Goal: Navigation & Orientation: Find specific page/section

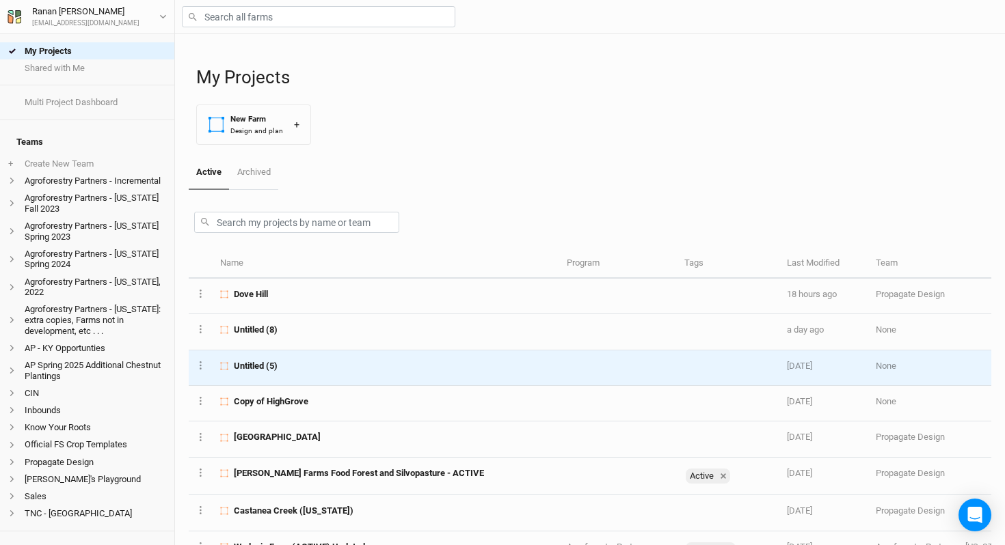
click at [262, 365] on span "Untitled (5)" at bounding box center [256, 366] width 44 height 12
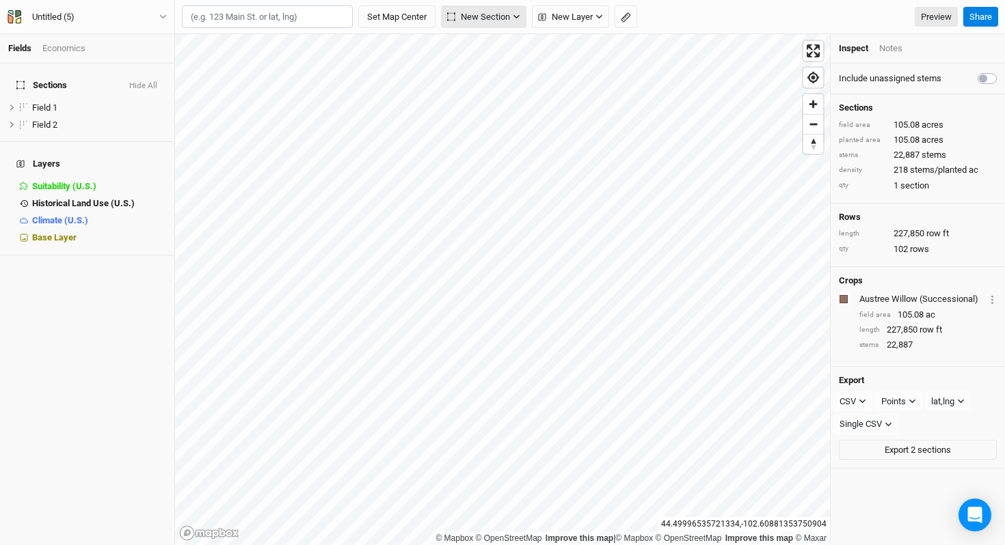
click at [498, 19] on span "New Section" at bounding box center [478, 17] width 63 height 14
click at [508, 39] on button "Grid" at bounding box center [497, 46] width 108 height 21
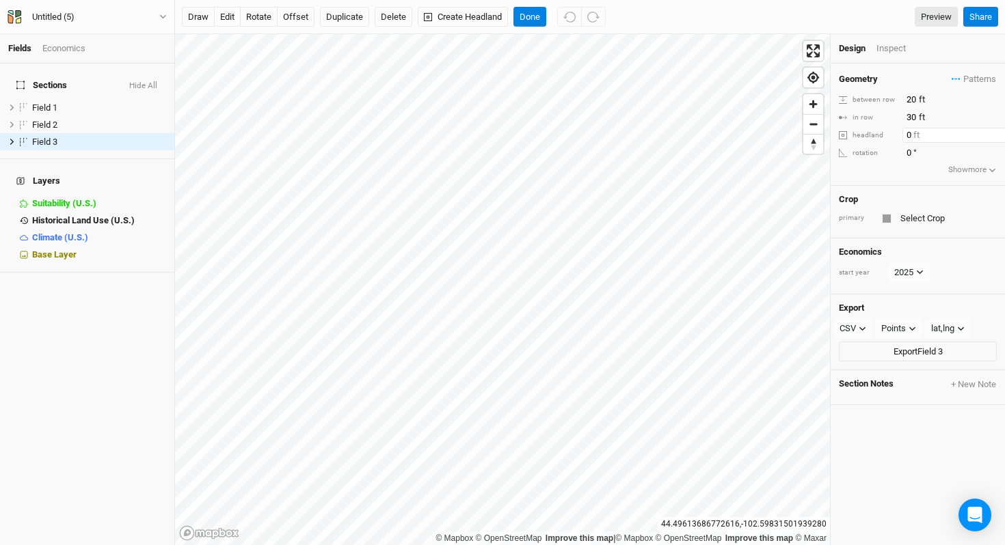
click at [915, 133] on input "0" at bounding box center [961, 135] width 119 height 15
type input "30"
click at [884, 49] on div "Inspect" at bounding box center [900, 48] width 49 height 12
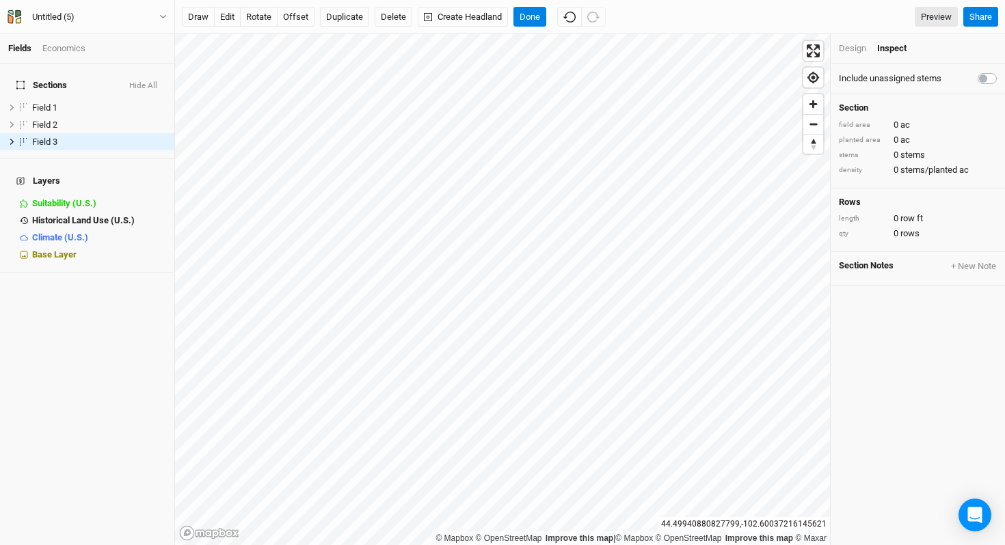
click at [1002, 70] on label at bounding box center [1002, 70] width 0 height 0
click at [986, 81] on input "checkbox" at bounding box center [982, 77] width 11 height 14
checkbox input "true"
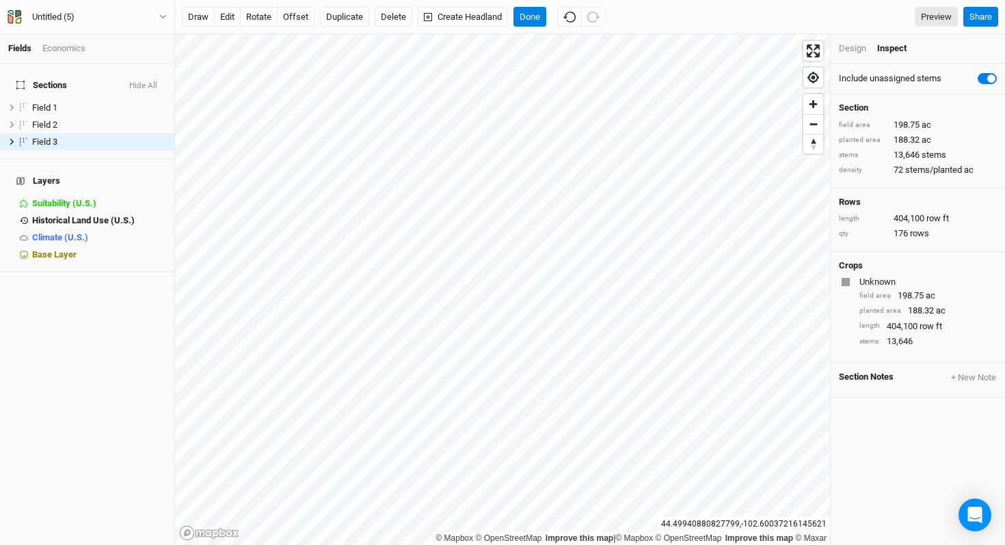
click at [852, 45] on div "Design" at bounding box center [852, 48] width 27 height 12
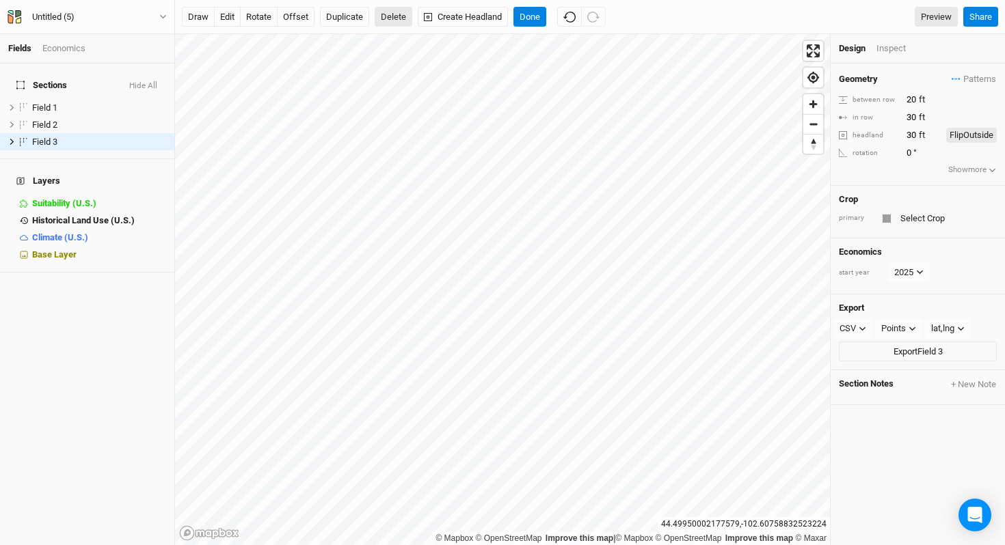
click at [392, 18] on button "Delete" at bounding box center [394, 17] width 38 height 21
click at [420, 12] on button "Confirm" at bounding box center [402, 17] width 42 height 21
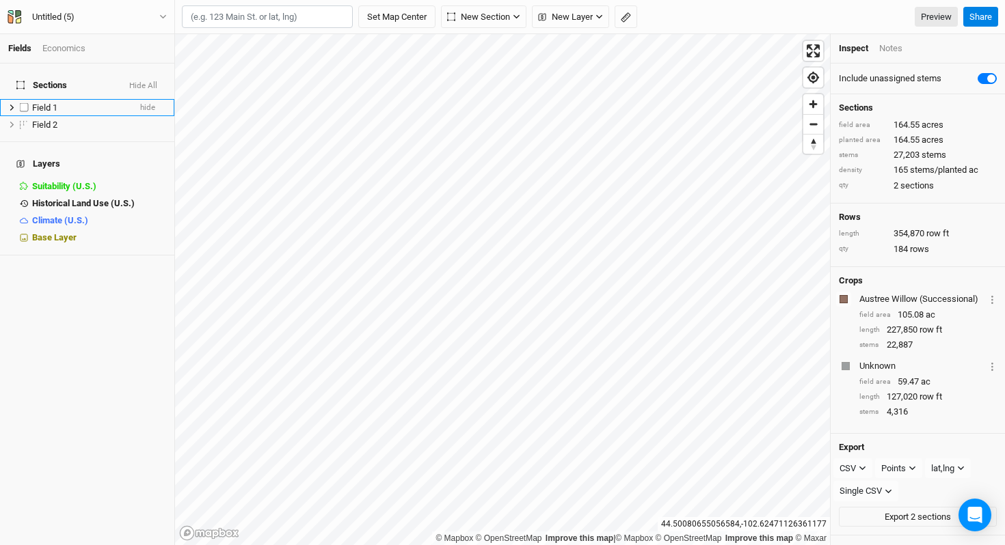
click at [68, 103] on div "Field 1" at bounding box center [80, 108] width 97 height 11
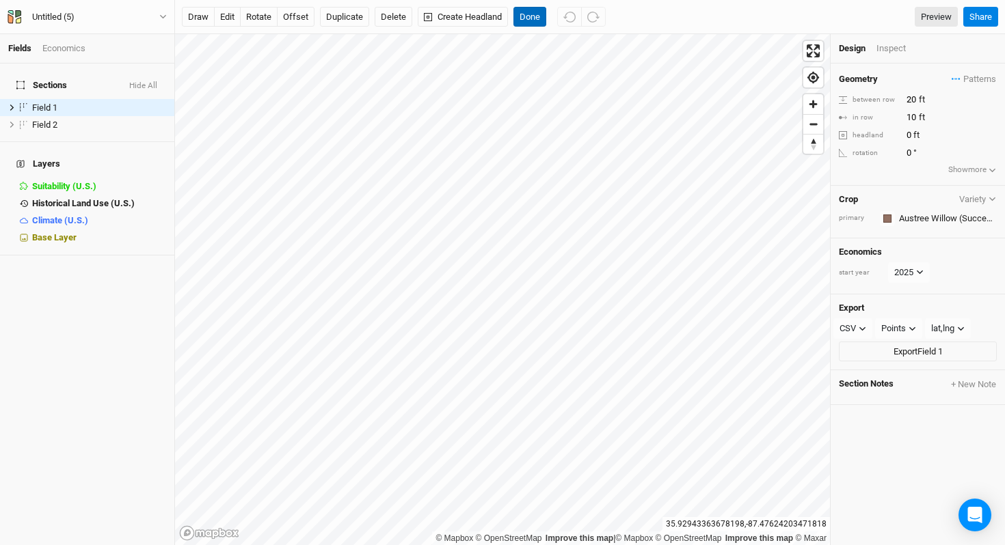
click at [532, 14] on button "Done" at bounding box center [529, 17] width 33 height 21
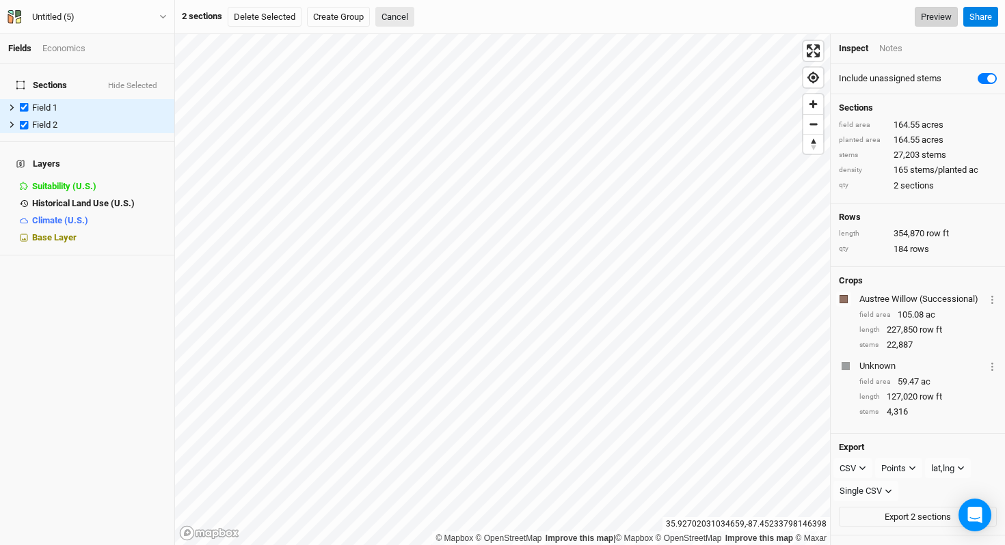
click at [927, 17] on link "Preview" at bounding box center [935, 17] width 43 height 21
click at [59, 10] on div "Untitled (5)" at bounding box center [53, 17] width 42 height 14
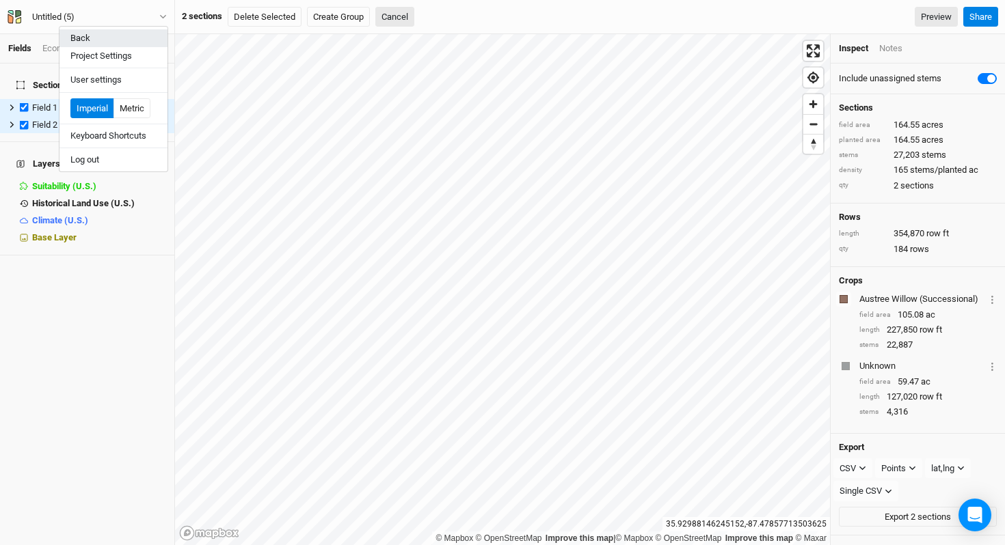
click at [70, 40] on button "Back" at bounding box center [113, 38] width 108 height 18
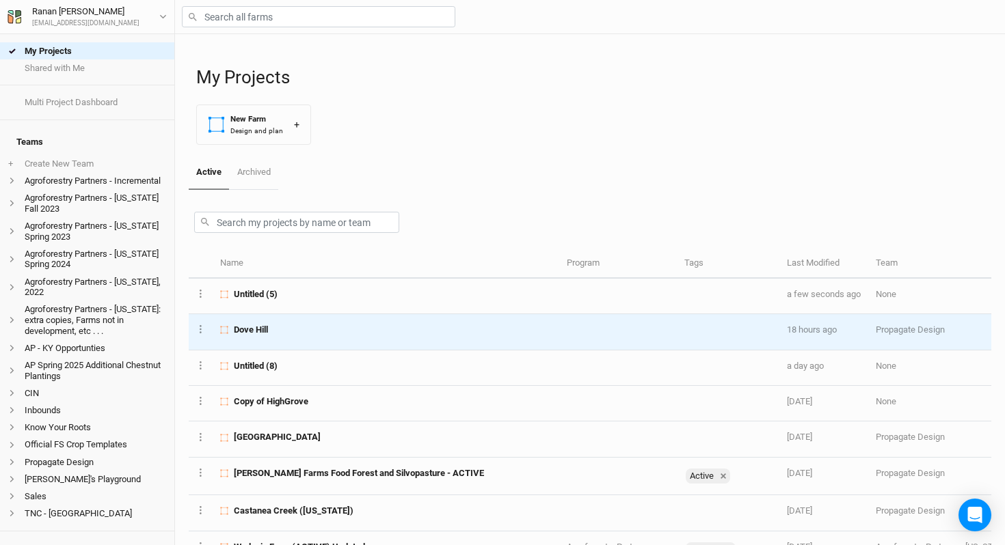
click at [346, 318] on td "Dove Hill" at bounding box center [386, 332] width 346 height 36
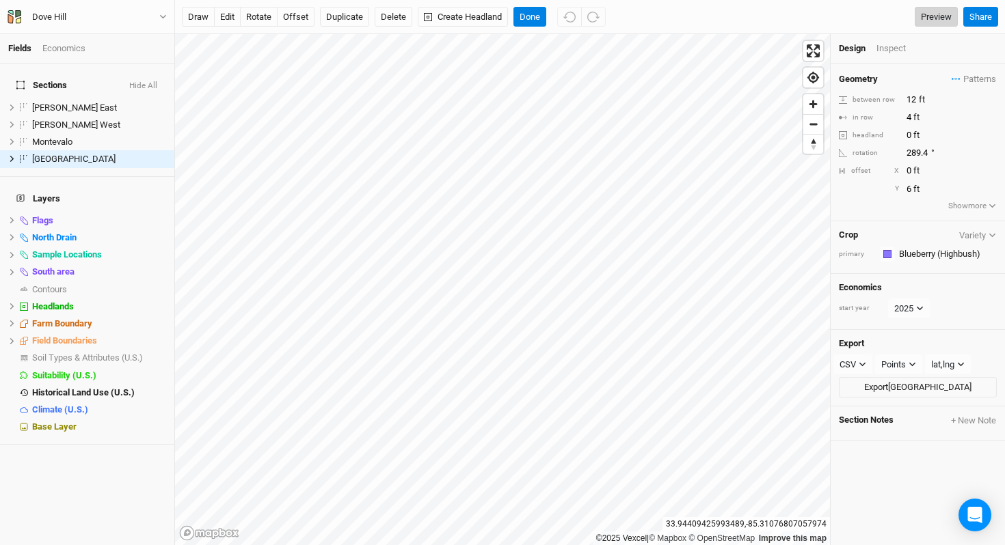
click at [935, 14] on link "Preview" at bounding box center [935, 17] width 43 height 21
click at [155, 350] on span "show" at bounding box center [155, 358] width 22 height 17
click at [157, 212] on span "hide" at bounding box center [157, 220] width 18 height 17
click at [157, 247] on span "hide" at bounding box center [157, 255] width 18 height 17
click at [157, 81] on button "Hide All" at bounding box center [142, 86] width 29 height 10
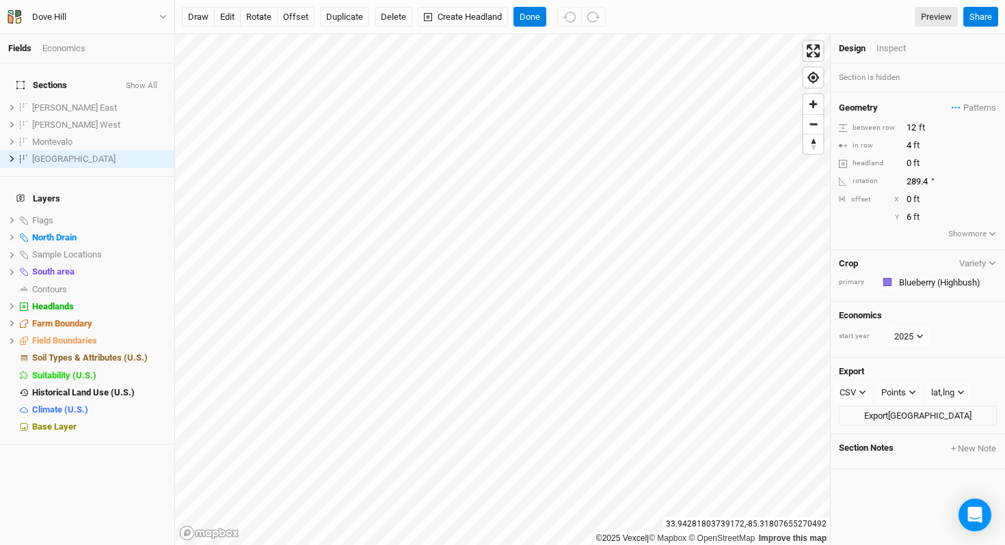
click at [157, 81] on button "Show All" at bounding box center [141, 86] width 33 height 10
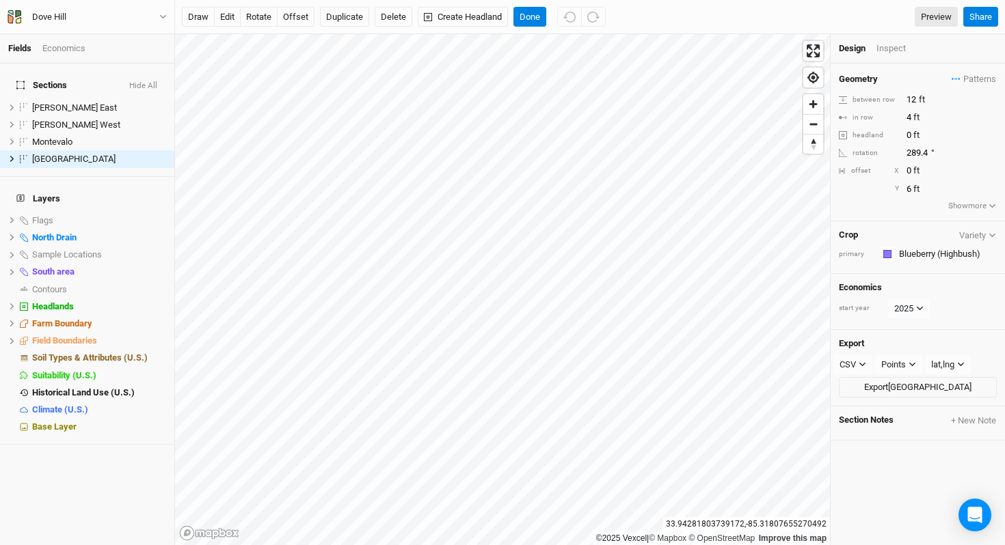
click at [157, 81] on button "Hide All" at bounding box center [142, 86] width 29 height 10
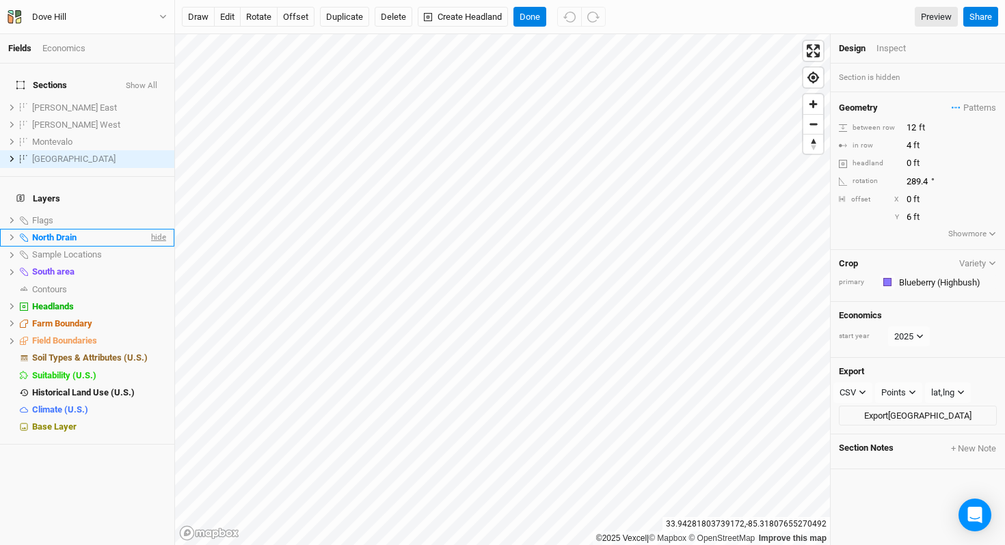
click at [159, 229] on span "hide" at bounding box center [157, 237] width 18 height 17
click at [927, 14] on link "Preview" at bounding box center [935, 17] width 43 height 21
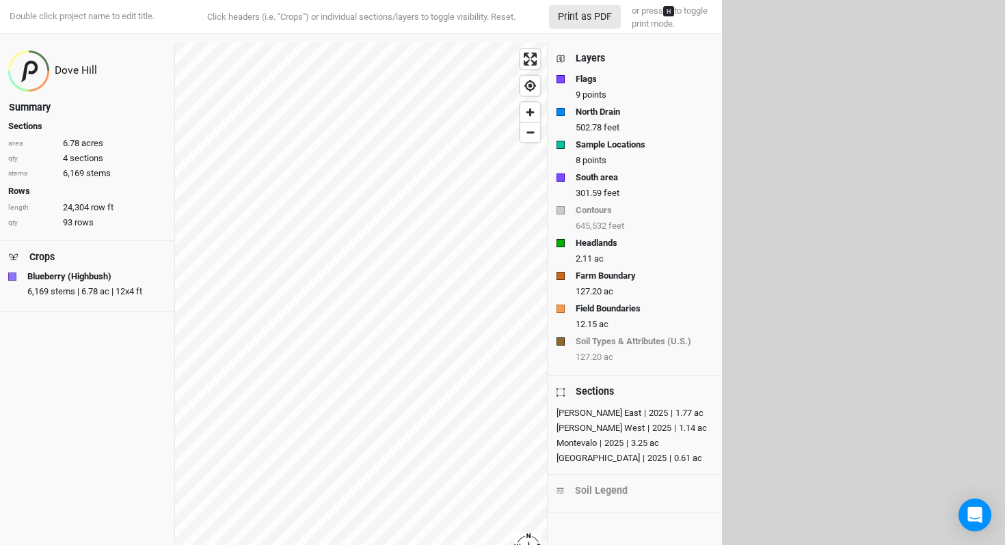
click at [593, 82] on strong "Flags" at bounding box center [585, 79] width 21 height 14
click at [594, 113] on strong "North Drain" at bounding box center [597, 112] width 44 height 14
click at [595, 144] on strong "Sample Locations" at bounding box center [610, 145] width 70 height 14
click at [617, 180] on strong "South area" at bounding box center [596, 178] width 42 height 14
click at [618, 225] on div "645,532 feet" at bounding box center [643, 226] width 137 height 12
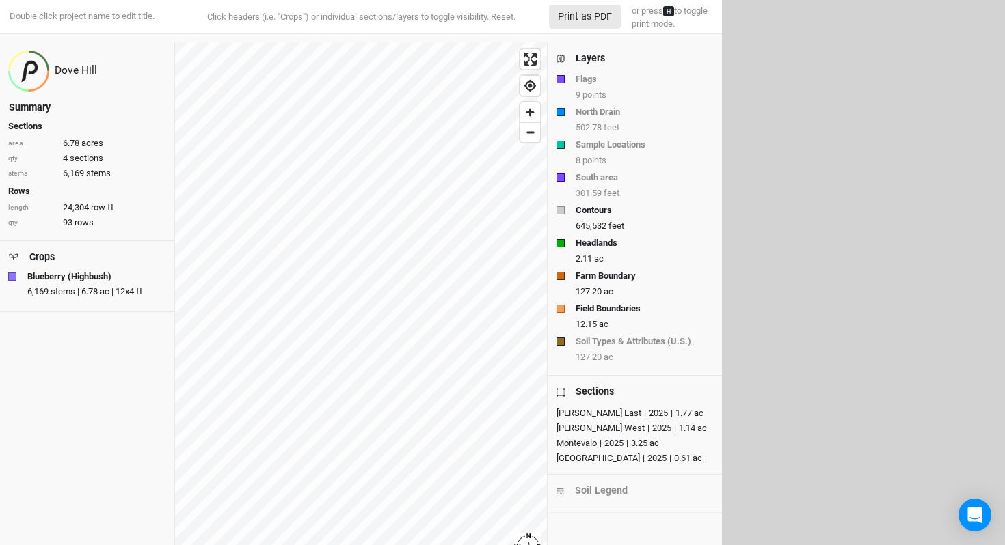
click at [618, 225] on div "645,532 feet" at bounding box center [643, 226] width 137 height 12
click at [611, 249] on strong "Headlands" at bounding box center [596, 243] width 42 height 14
click at [608, 280] on strong "Farm Boundary" at bounding box center [605, 276] width 60 height 14
click at [610, 313] on strong "Field Boundaries" at bounding box center [607, 309] width 65 height 14
click at [605, 244] on strong "Headlands" at bounding box center [596, 243] width 42 height 14
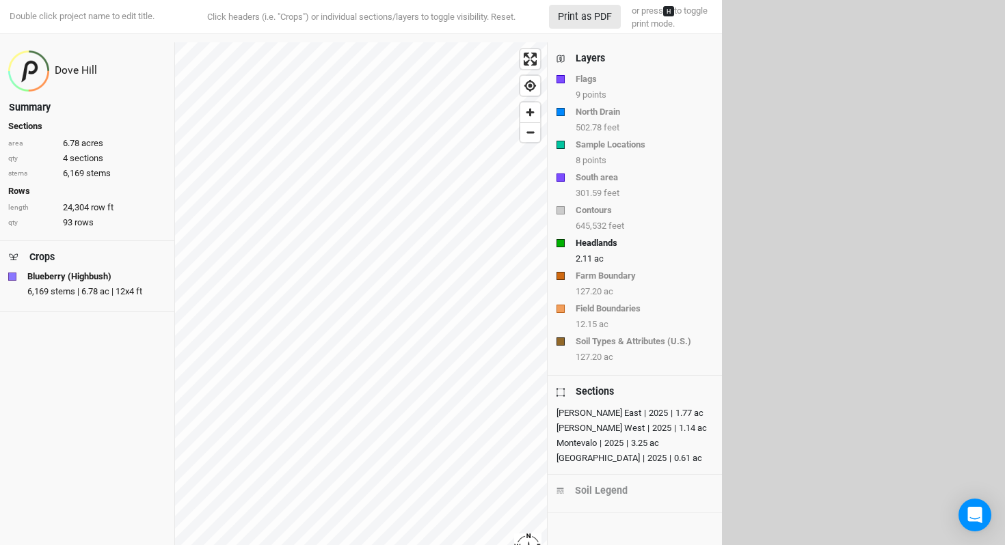
click at [623, 294] on div "127.20 ac" at bounding box center [643, 292] width 137 height 12
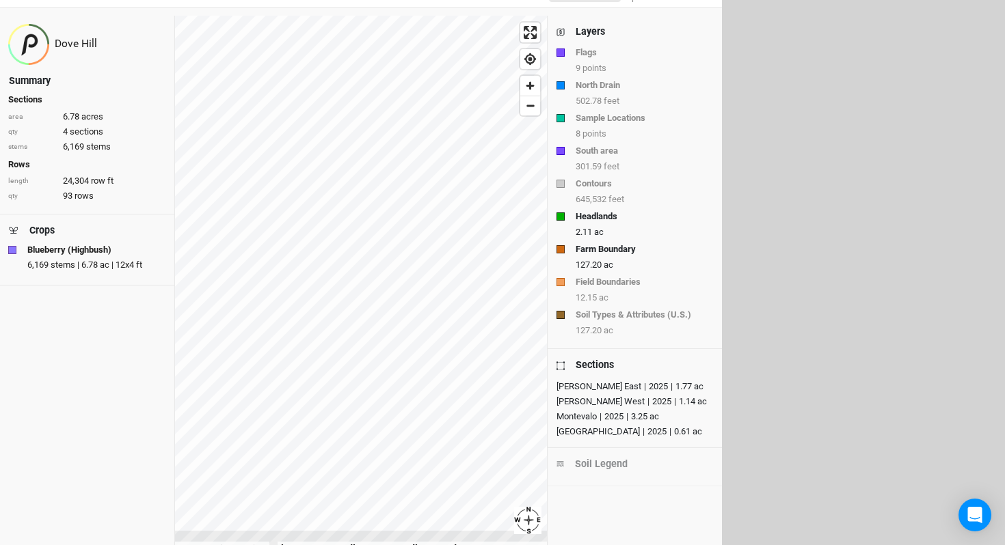
scroll to position [23, 0]
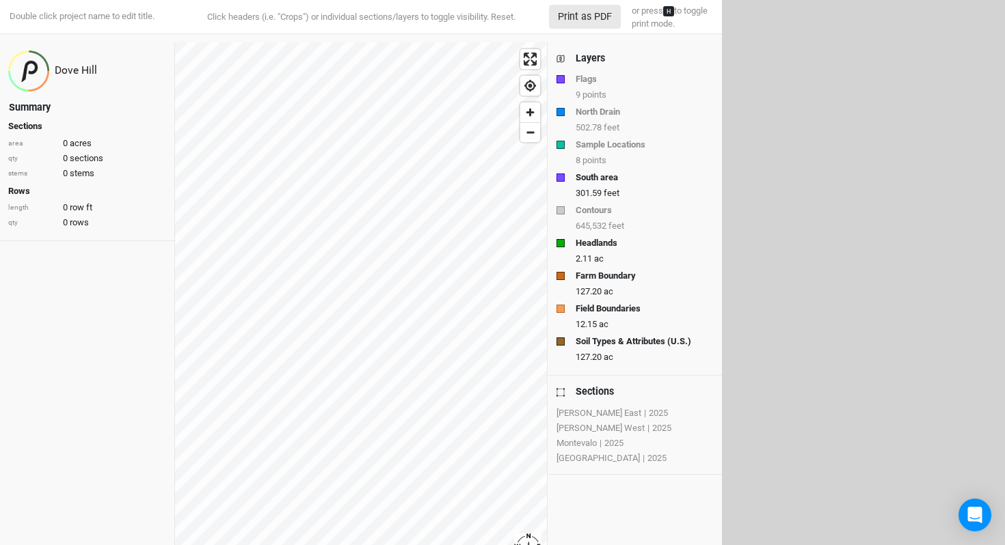
click at [594, 79] on strong "Flags" at bounding box center [585, 79] width 21 height 14
click at [595, 129] on div "502.78 feet" at bounding box center [643, 128] width 137 height 12
click at [593, 92] on div "9 points" at bounding box center [643, 95] width 137 height 12
click at [590, 116] on strong "North Drain" at bounding box center [597, 112] width 44 height 14
click at [586, 150] on strong "Sample Locations" at bounding box center [610, 145] width 70 height 14
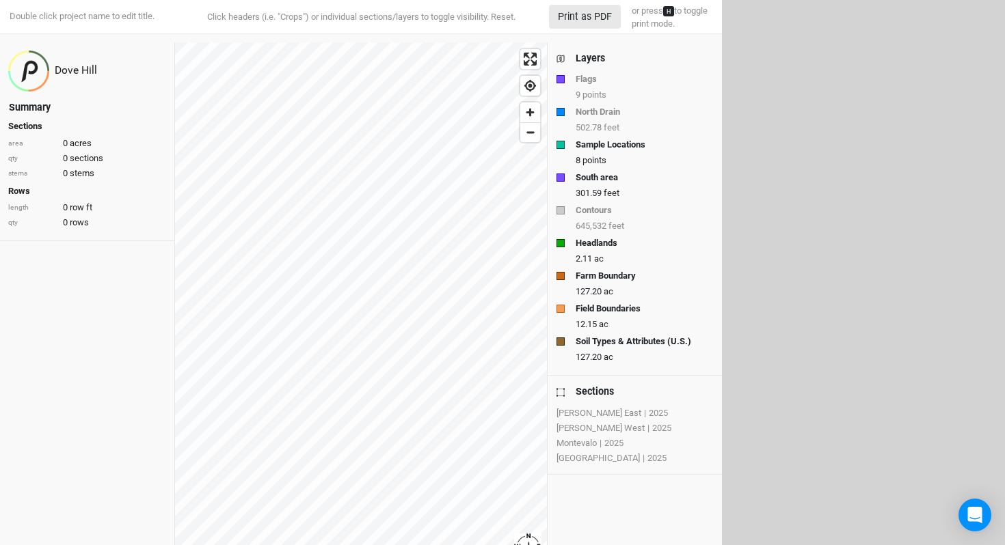
click at [586, 178] on strong "South area" at bounding box center [596, 178] width 42 height 14
click at [599, 161] on div "8 points" at bounding box center [643, 160] width 137 height 12
